Goal: Communication & Community: Participate in discussion

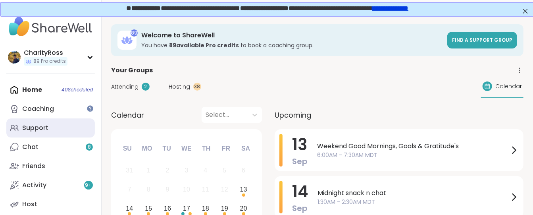
click at [62, 128] on link "Support" at bounding box center [50, 127] width 88 height 19
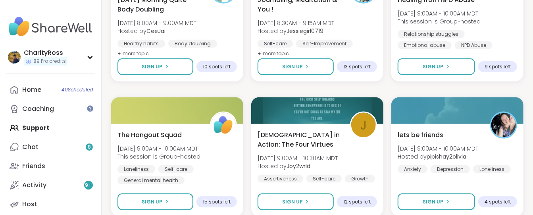
scroll to position [529, 0]
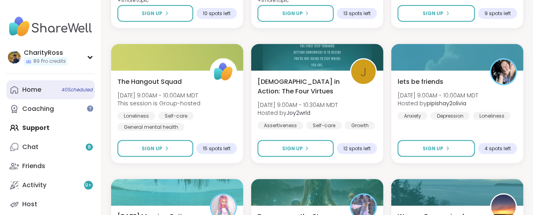
click at [42, 91] on link "Home 40 Scheduled" at bounding box center [50, 89] width 88 height 19
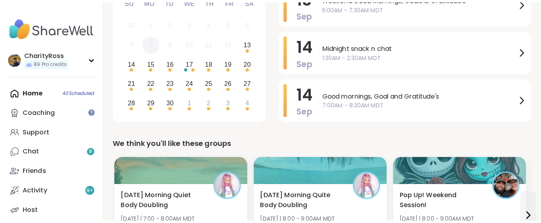
scroll to position [158, 0]
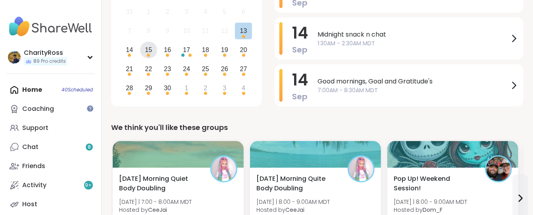
click at [144, 52] on div "15" at bounding box center [148, 50] width 17 height 17
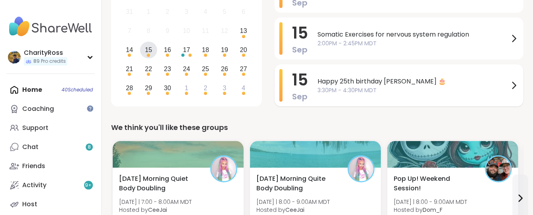
click at [346, 77] on span "Happy 25th birthday [PERSON_NAME] 🎂" at bounding box center [413, 82] width 192 height 10
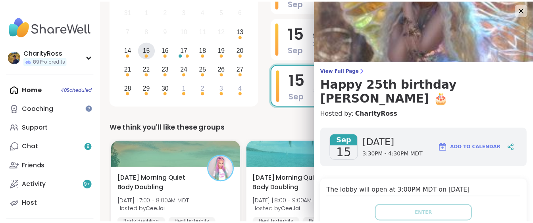
scroll to position [0, 0]
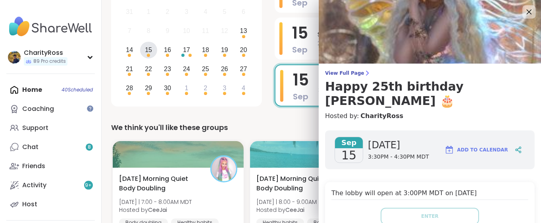
click at [524, 14] on icon at bounding box center [529, 12] width 10 height 10
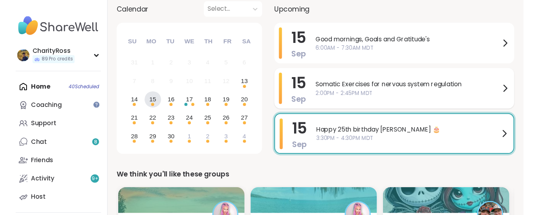
scroll to position [53, 0]
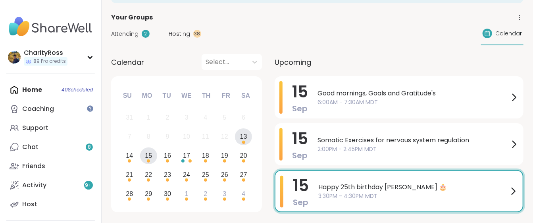
click at [246, 141] on div "13" at bounding box center [243, 136] width 17 height 17
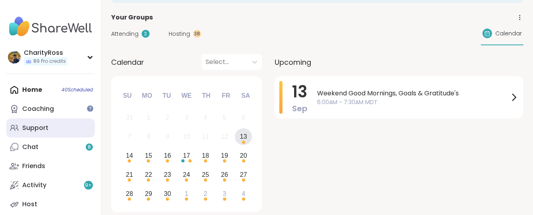
click at [14, 134] on link "Support" at bounding box center [50, 127] width 88 height 19
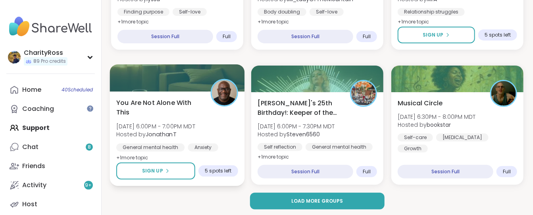
scroll to position [1588, 0]
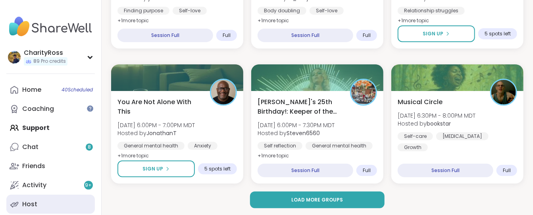
click at [26, 206] on div "Host" at bounding box center [29, 204] width 15 height 9
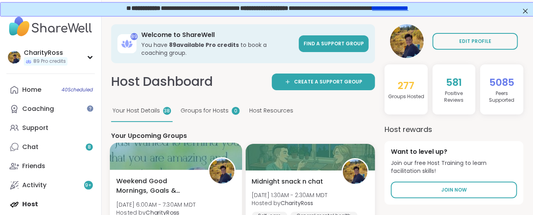
scroll to position [53, 0]
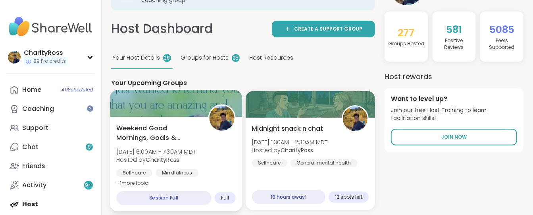
click at [138, 171] on div "Self-care" at bounding box center [134, 173] width 36 height 8
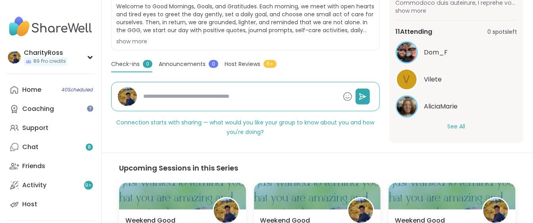
scroll to position [211, 0]
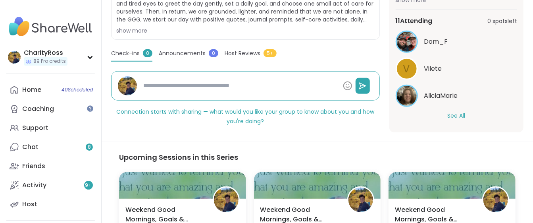
click at [447, 113] on button "See All" at bounding box center [456, 115] width 18 height 8
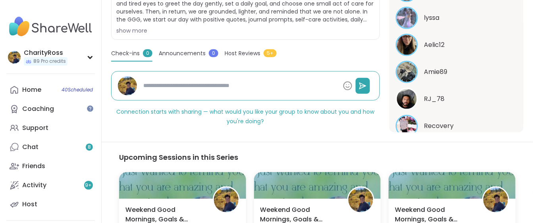
scroll to position [328, 0]
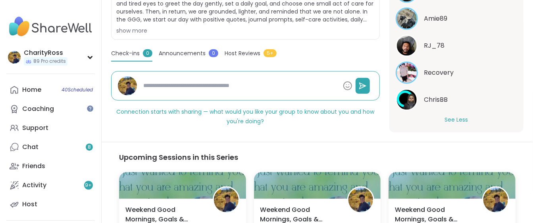
click at [446, 118] on button "See Less" at bounding box center [455, 119] width 23 height 8
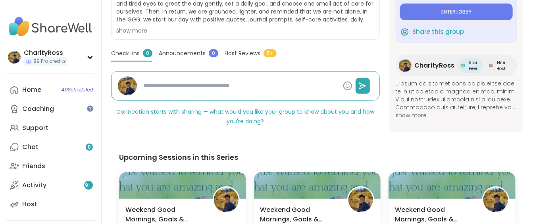
scroll to position [0, 0]
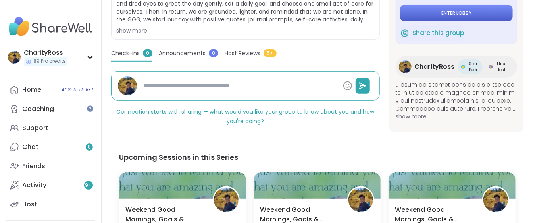
click at [454, 7] on button "Enter lobby" at bounding box center [456, 13] width 113 height 17
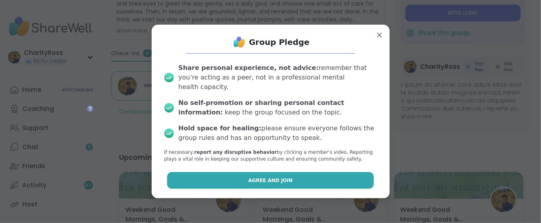
click at [332, 172] on button "Agree and Join" at bounding box center [270, 180] width 207 height 17
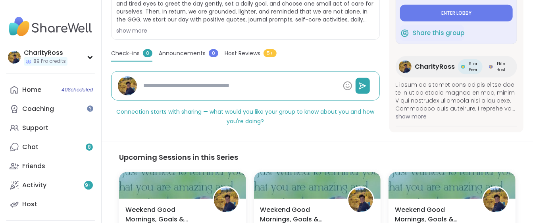
type textarea "*"
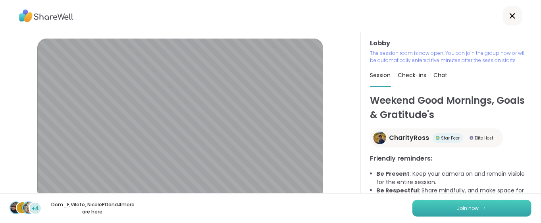
click at [506, 212] on button "Join now" at bounding box center [471, 208] width 119 height 17
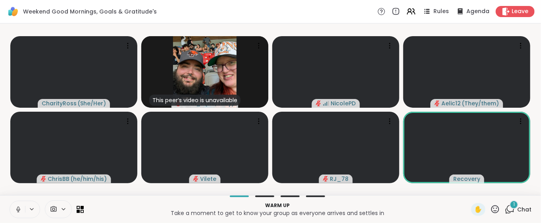
click at [505, 209] on icon at bounding box center [510, 209] width 10 height 10
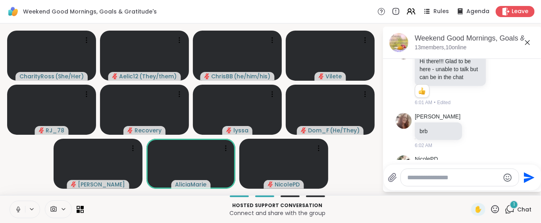
scroll to position [92, 0]
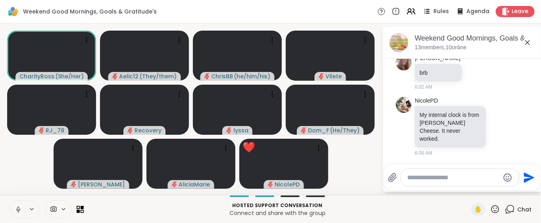
click at [490, 211] on icon at bounding box center [495, 209] width 10 height 10
click at [468, 191] on span "❤️" at bounding box center [472, 188] width 8 height 10
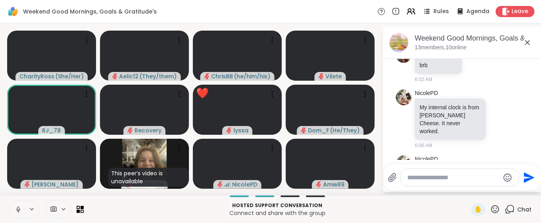
scroll to position [190, 0]
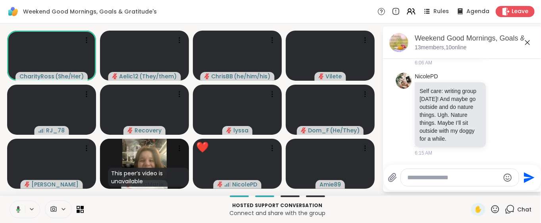
click at [491, 208] on icon at bounding box center [495, 209] width 8 height 8
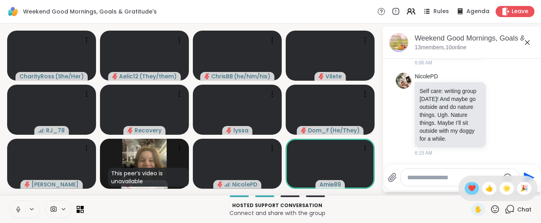
click at [468, 189] on span "❤️" at bounding box center [472, 188] width 8 height 10
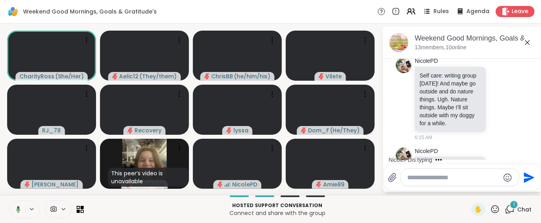
scroll to position [240, 0]
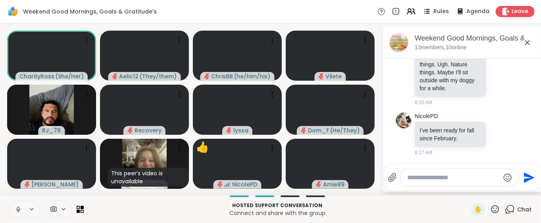
click at [19, 211] on icon at bounding box center [18, 208] width 7 height 7
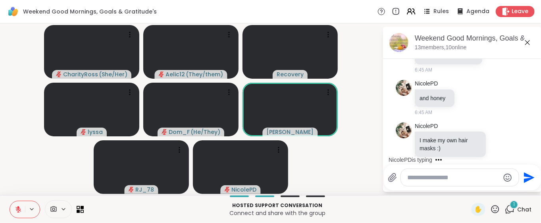
scroll to position [932, 0]
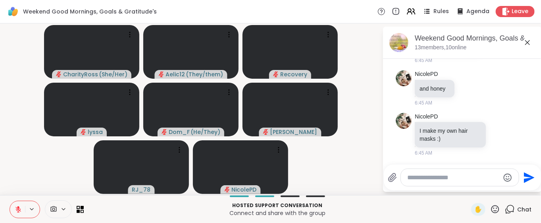
click at [16, 208] on icon at bounding box center [18, 208] width 7 height 7
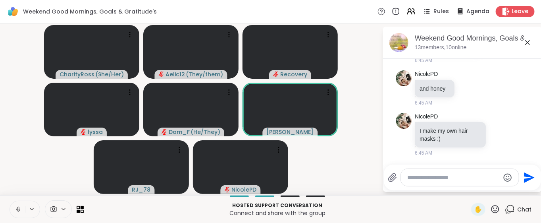
click at [369, 203] on p "Hosted support conversation" at bounding box center [277, 205] width 378 height 7
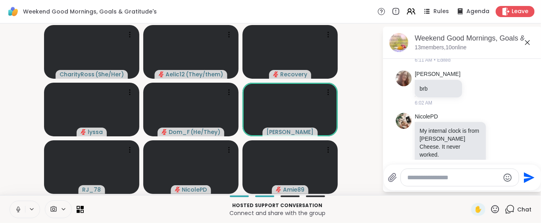
scroll to position [0, 0]
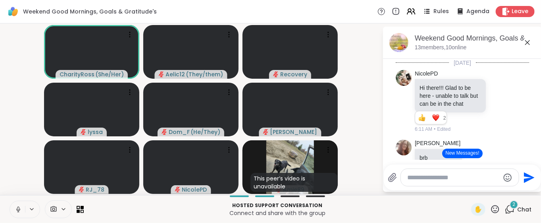
click at [467, 153] on button "New Messages!" at bounding box center [462, 153] width 40 height 10
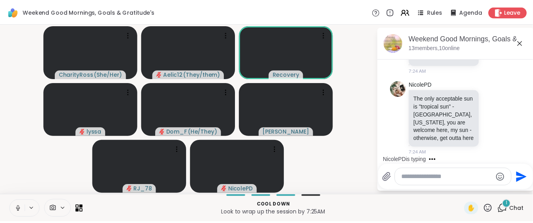
scroll to position [2293, 0]
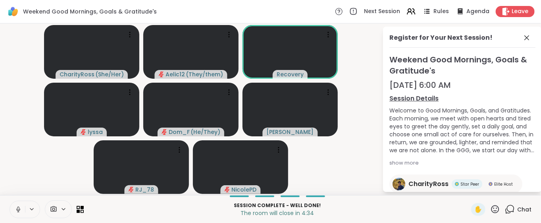
click at [513, 17] on div "Weekend Good Mornings, Goals & Gratitude's Next Session Rules Agenda Leave" at bounding box center [270, 11] width 541 height 23
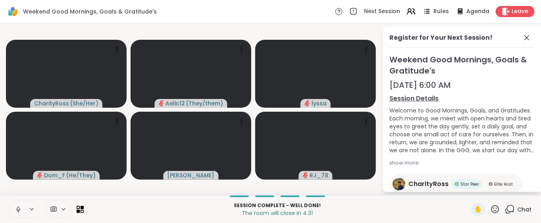
click at [513, 17] on div "Weekend Good Mornings, Goals & Gratitude's Next Session Rules Agenda Leave" at bounding box center [270, 11] width 541 height 23
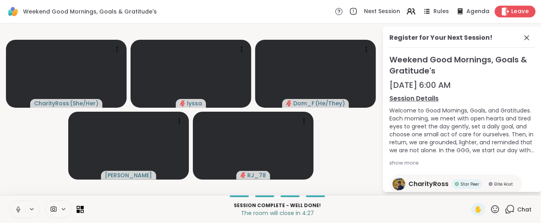
click at [503, 13] on div "Leave" at bounding box center [515, 12] width 41 height 12
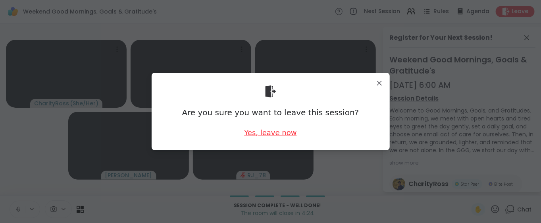
click at [249, 133] on div "Yes, leave now" at bounding box center [270, 132] width 52 height 10
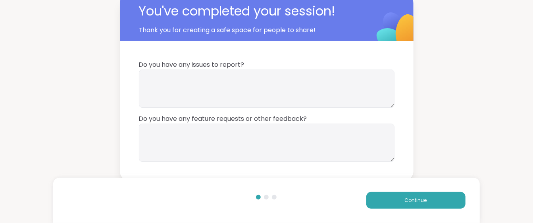
scroll to position [8, 0]
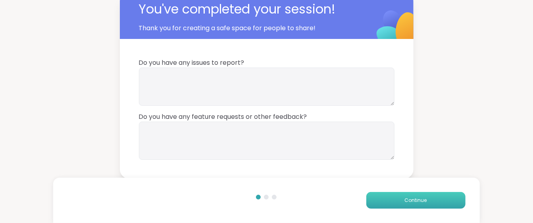
click at [446, 196] on button "Continue" at bounding box center [415, 200] width 99 height 17
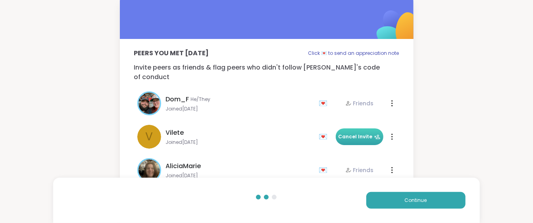
click at [343, 133] on span "Cancel Invite" at bounding box center [359, 136] width 42 height 7
click at [341, 201] on div "Continue" at bounding box center [372, 200] width 185 height 17
